Goal: Task Accomplishment & Management: Use online tool/utility

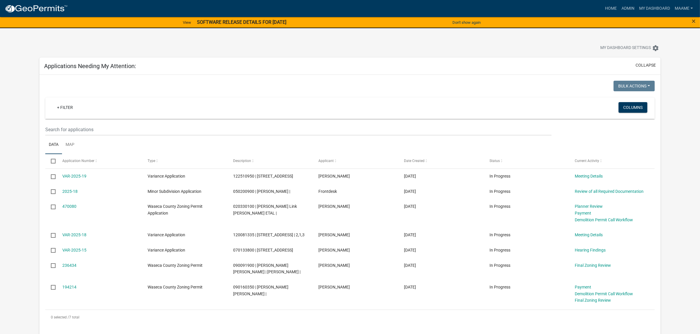
click at [608, 1] on nav "more_horiz Home Admin My Dashboard Maame Admin Account Logout" at bounding box center [350, 8] width 700 height 17
click at [609, 5] on link "Home" at bounding box center [610, 8] width 16 height 11
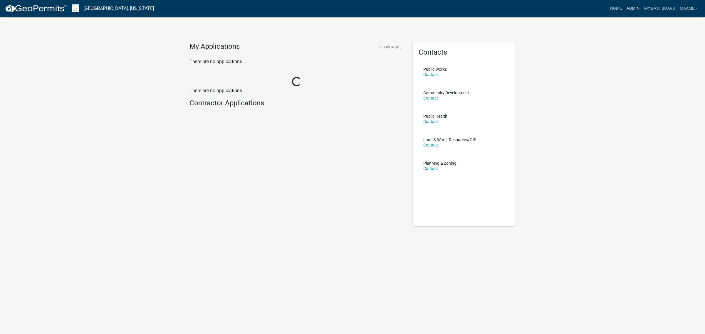
click at [626, 5] on link "Admin" at bounding box center [633, 8] width 18 height 11
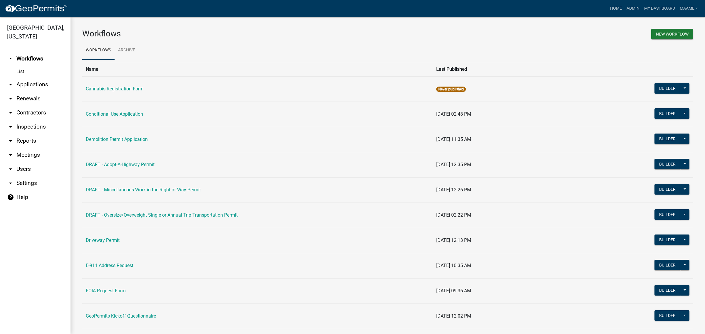
click at [26, 83] on link "arrow_drop_down Applications" at bounding box center [35, 85] width 71 height 14
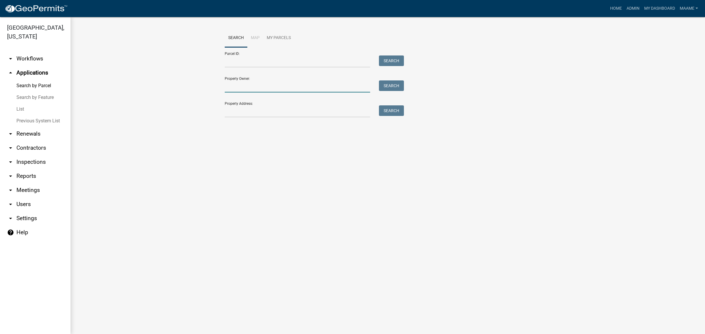
click at [231, 88] on input "Property Owner:" at bounding box center [297, 87] width 145 height 12
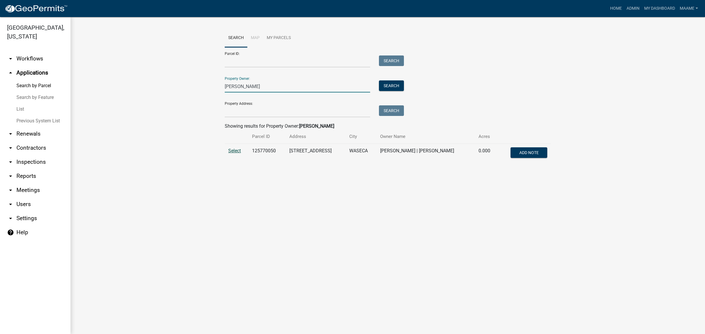
type input "[PERSON_NAME]"
click at [234, 149] on span "Select" at bounding box center [234, 151] width 13 height 6
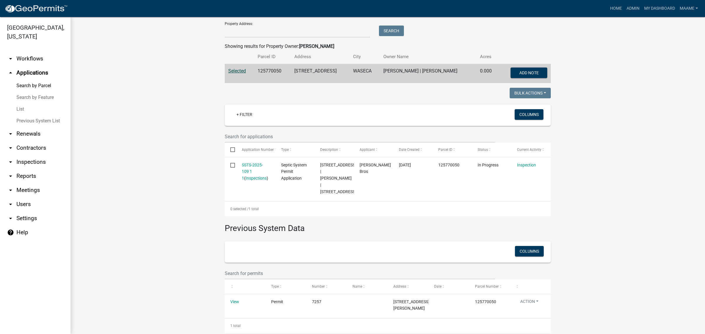
scroll to position [110, 0]
